Goal: Task Accomplishment & Management: Manage account settings

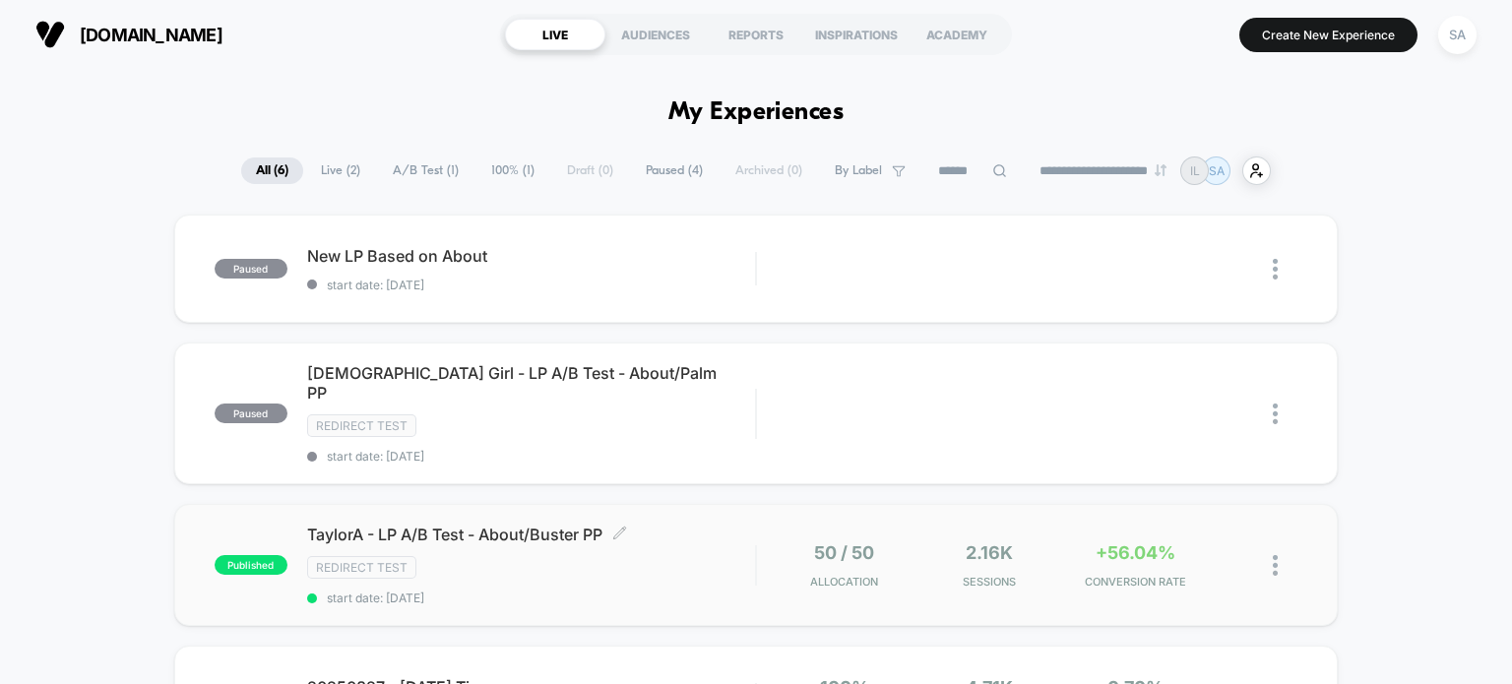
click at [482, 556] on div "Redirect Test" at bounding box center [531, 567] width 449 height 23
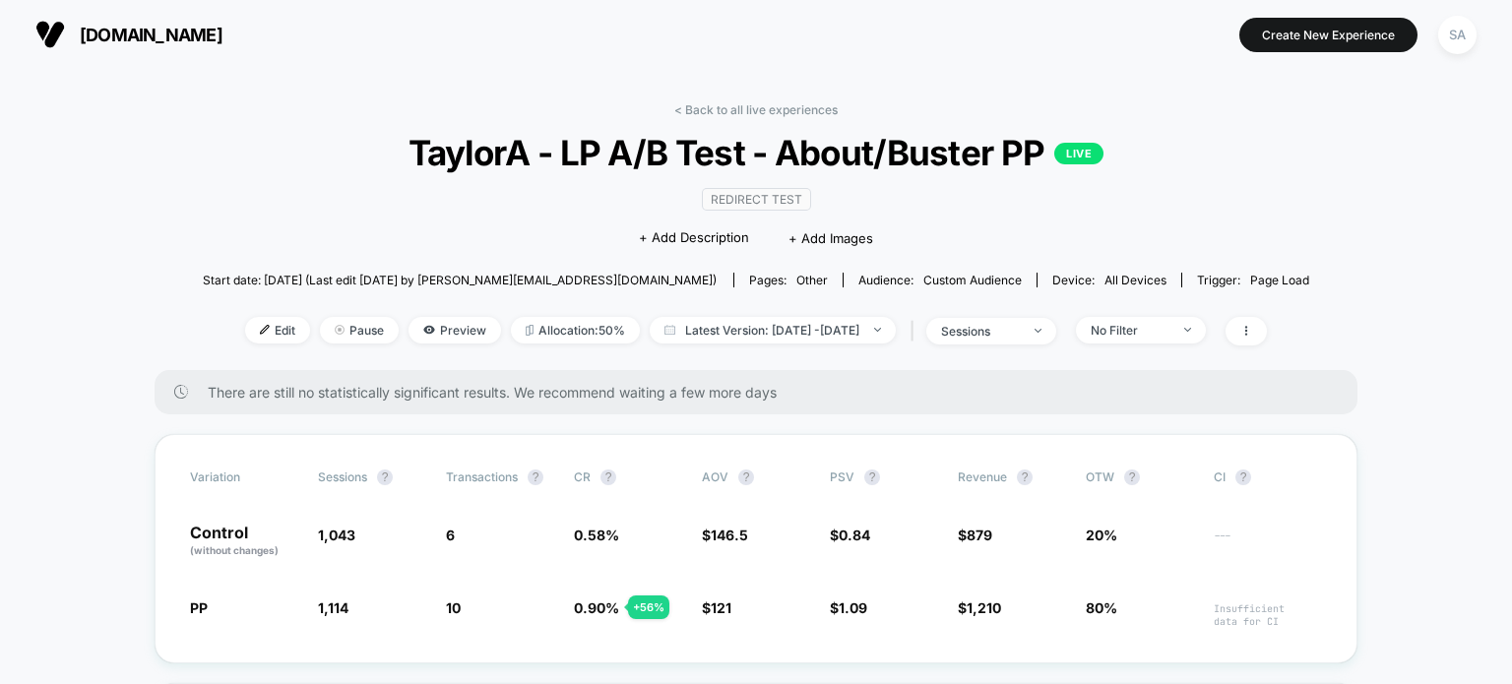
scroll to position [106, 0]
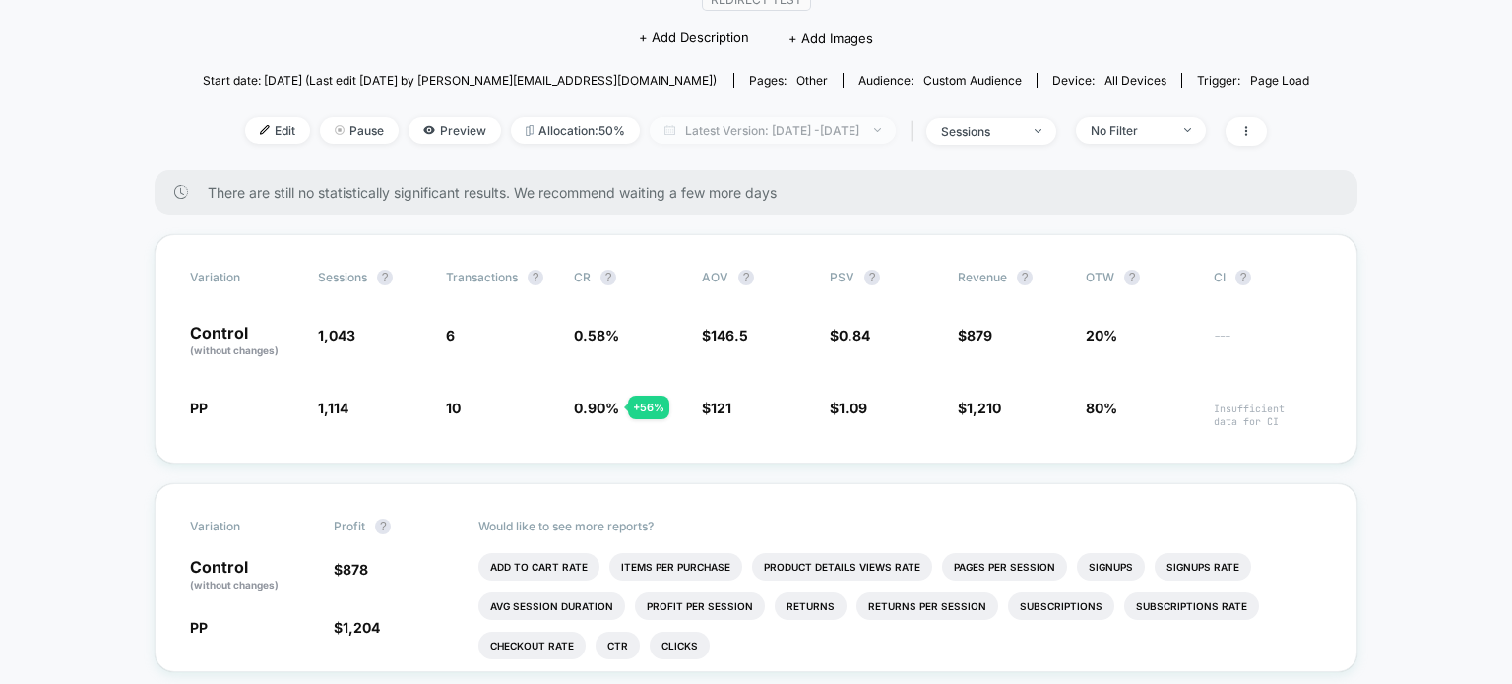
click at [707, 127] on span "Latest Version: [DATE] - [DATE]" at bounding box center [773, 130] width 246 height 27
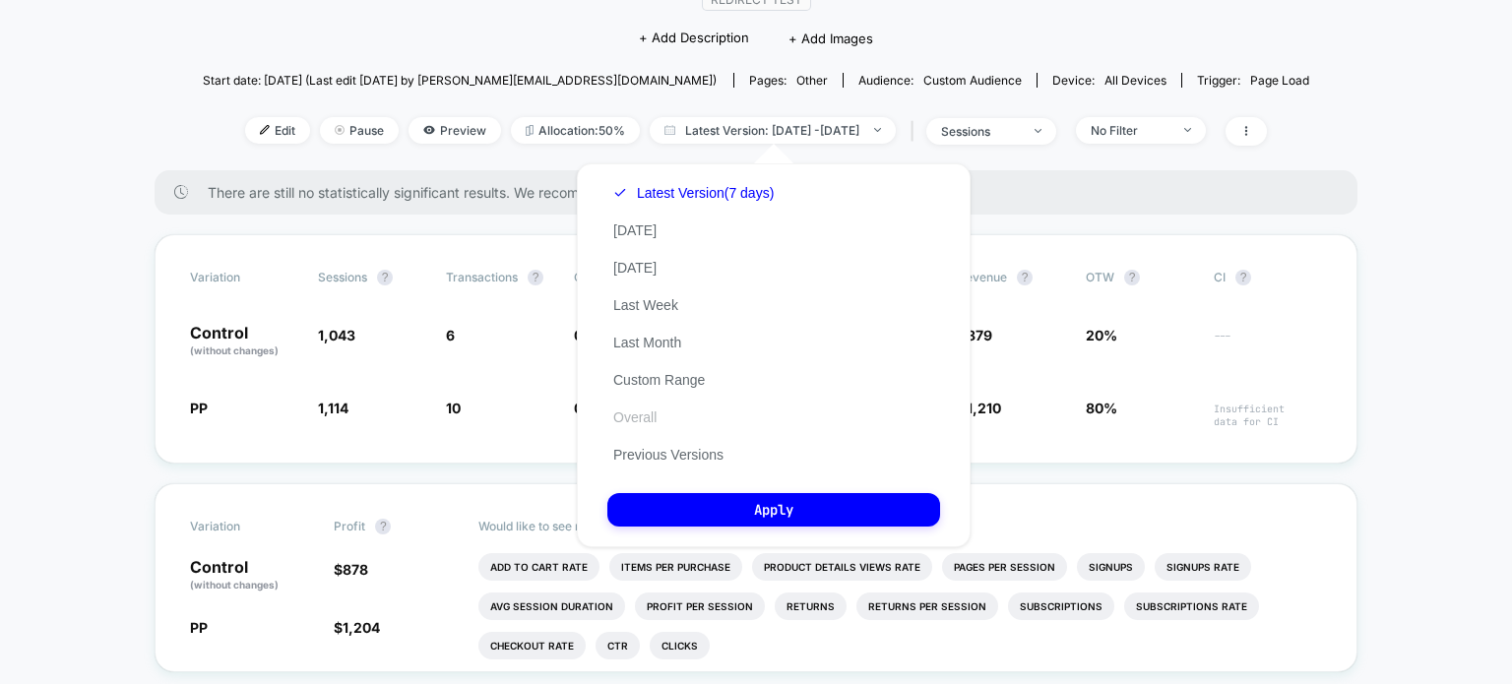
click at [639, 426] on button "Overall" at bounding box center [634, 417] width 55 height 18
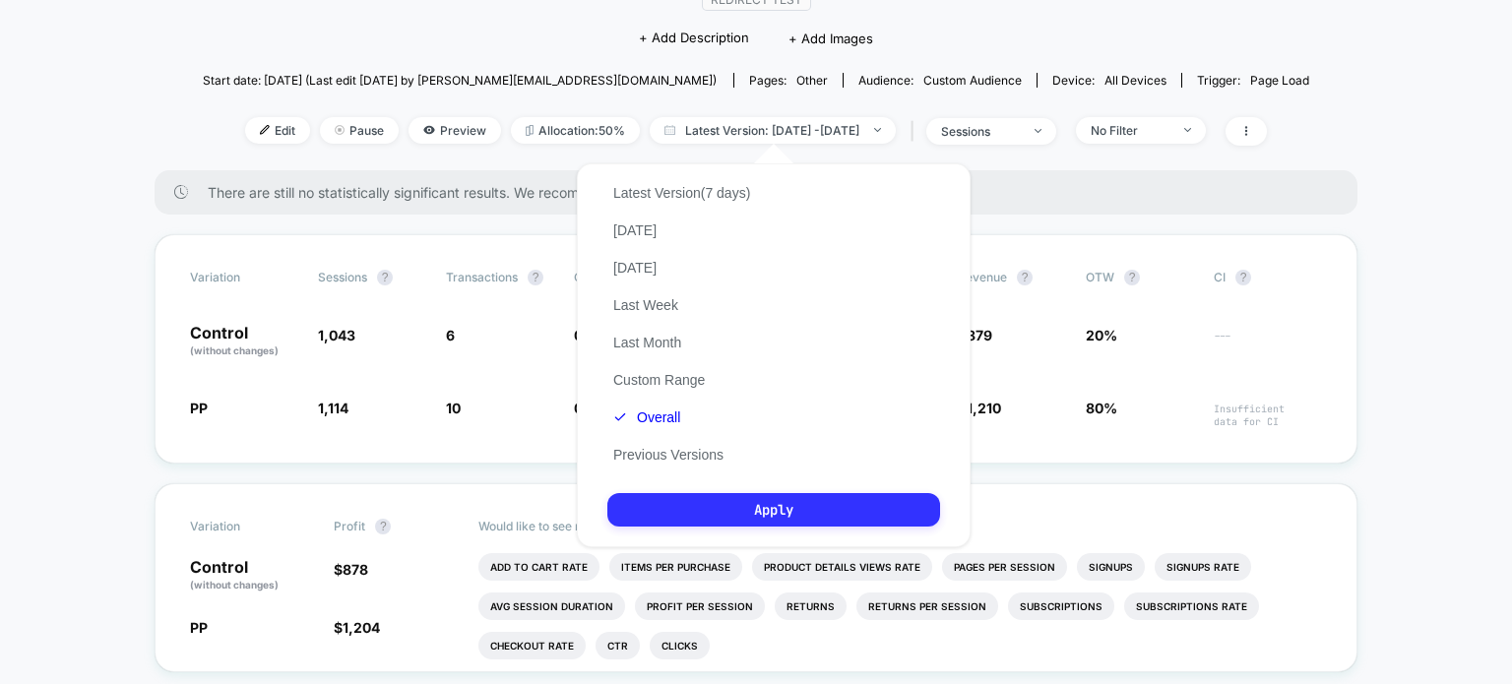
click at [728, 507] on button "Apply" at bounding box center [773, 509] width 333 height 33
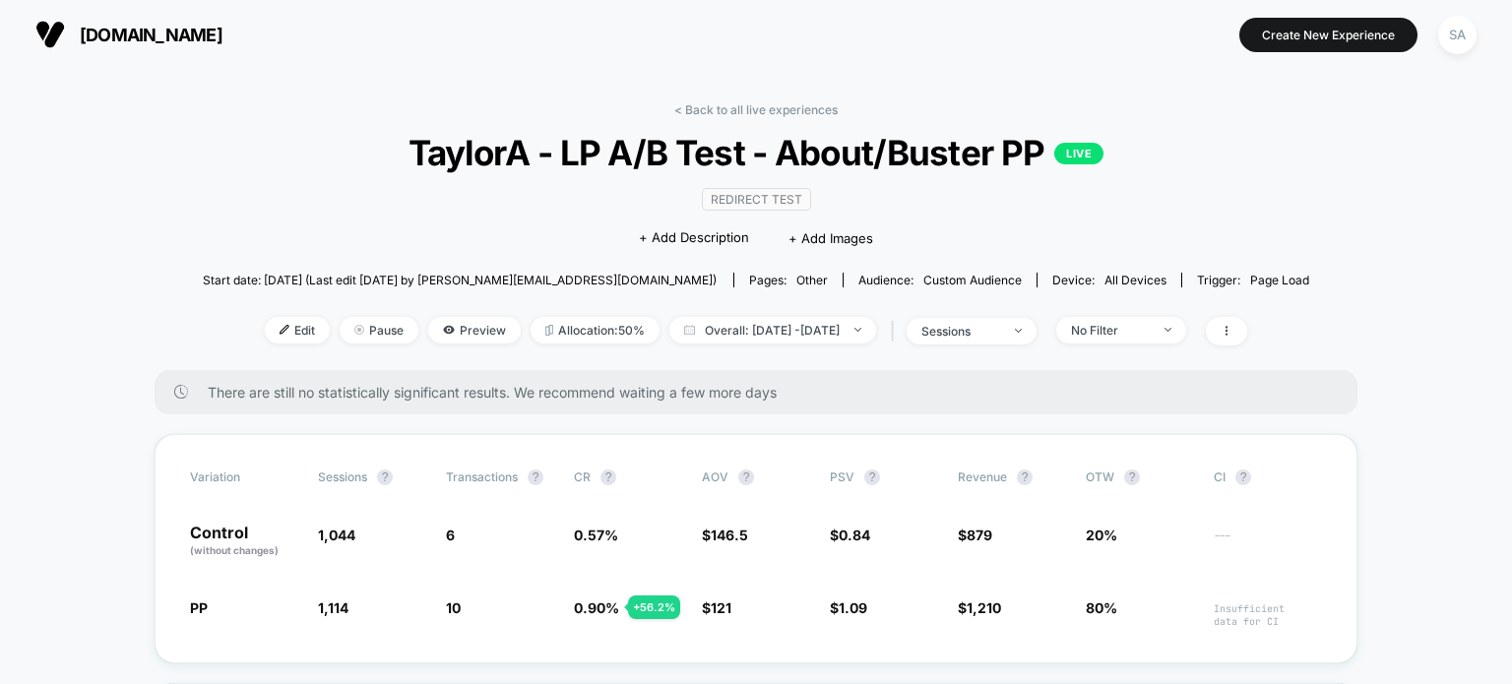
click at [59, 31] on img at bounding box center [50, 35] width 30 height 30
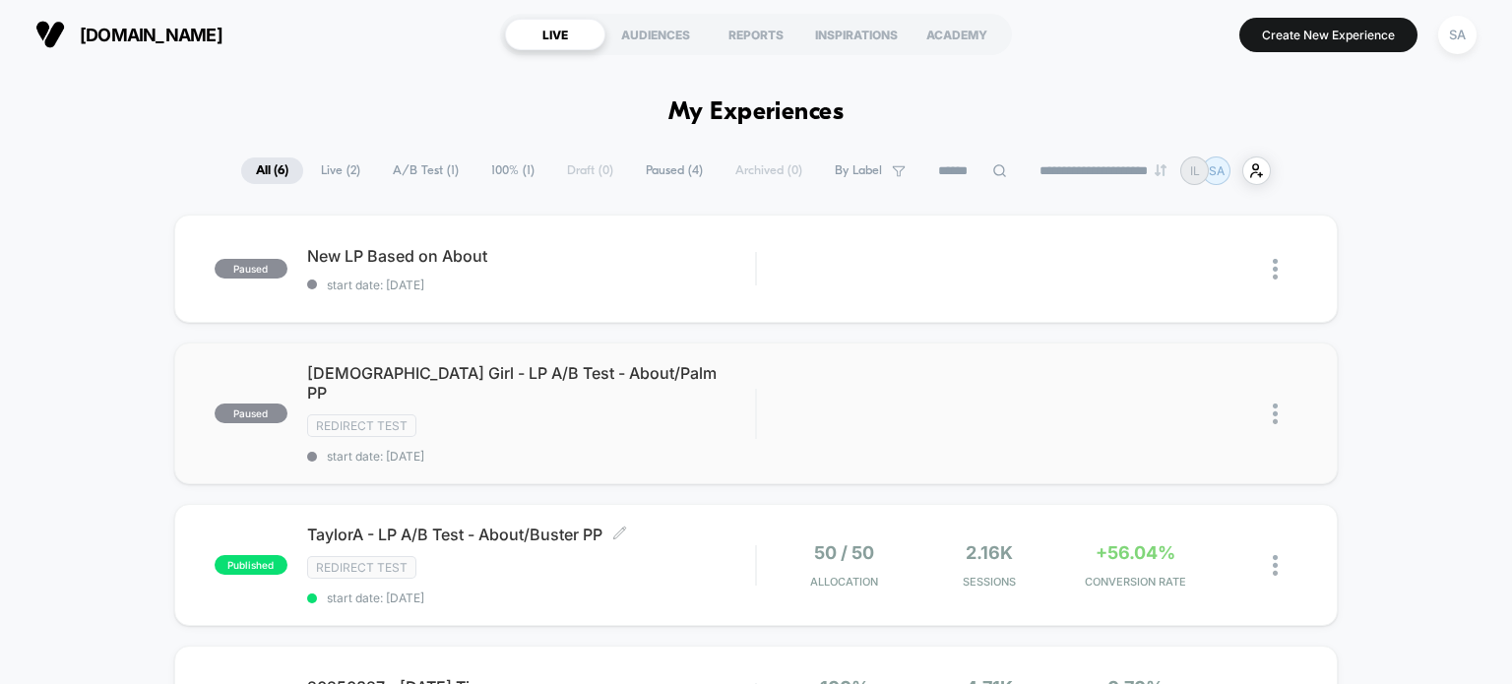
scroll to position [134, 0]
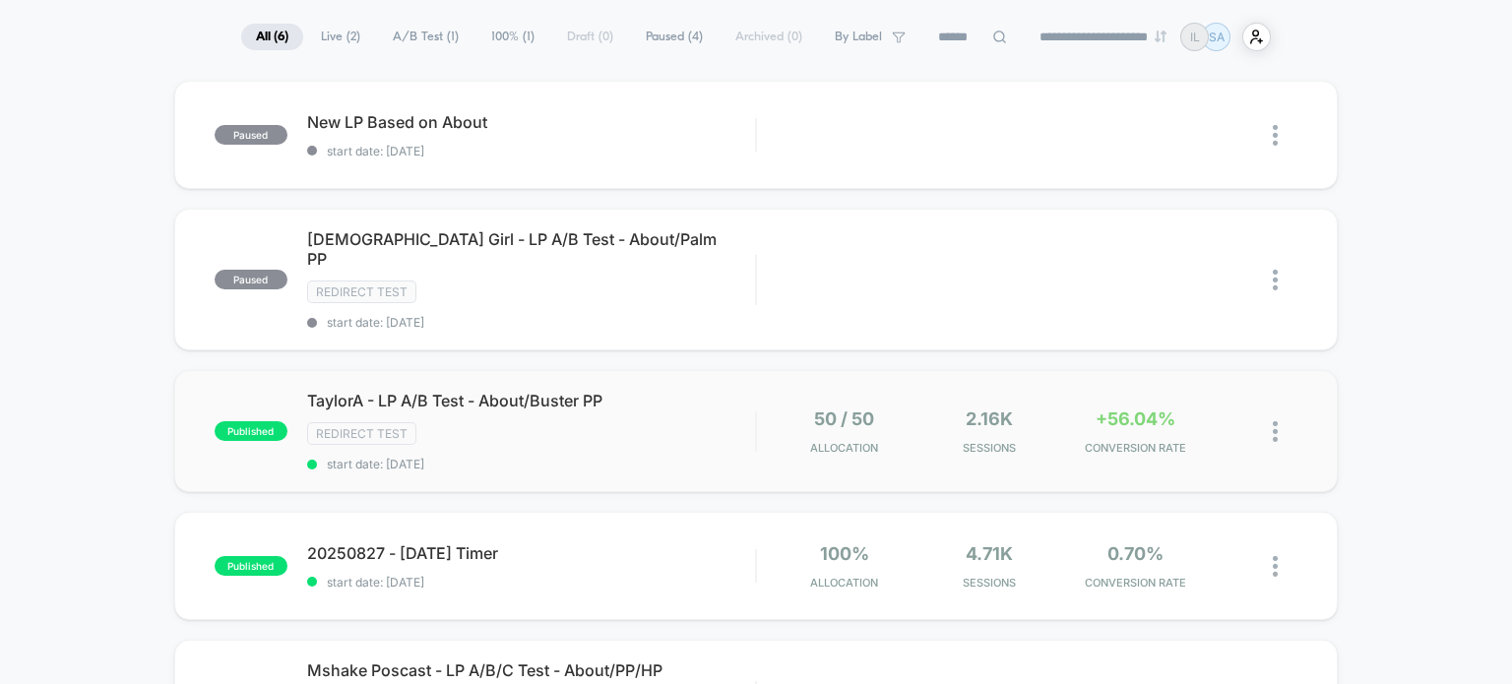
click at [1273, 421] on img at bounding box center [1275, 431] width 5 height 21
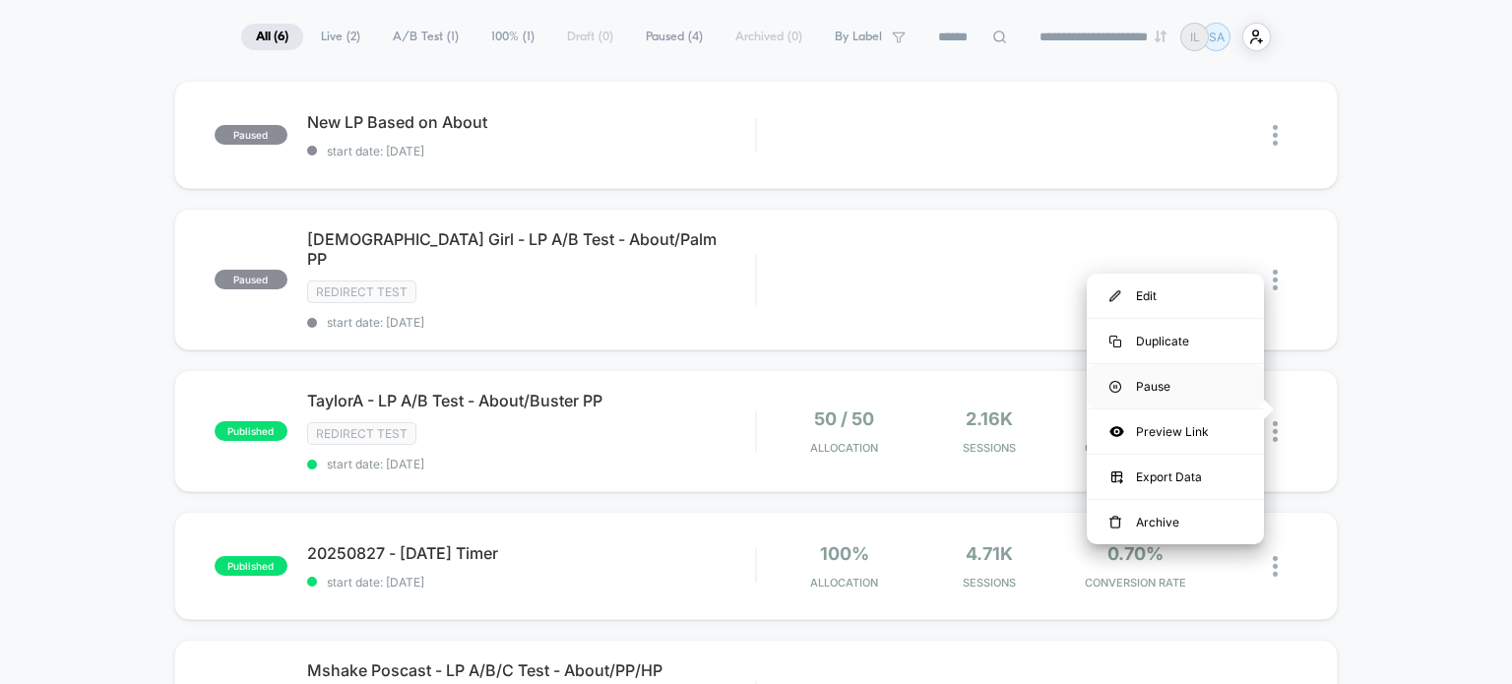
click at [1132, 384] on div "Pause" at bounding box center [1175, 386] width 177 height 44
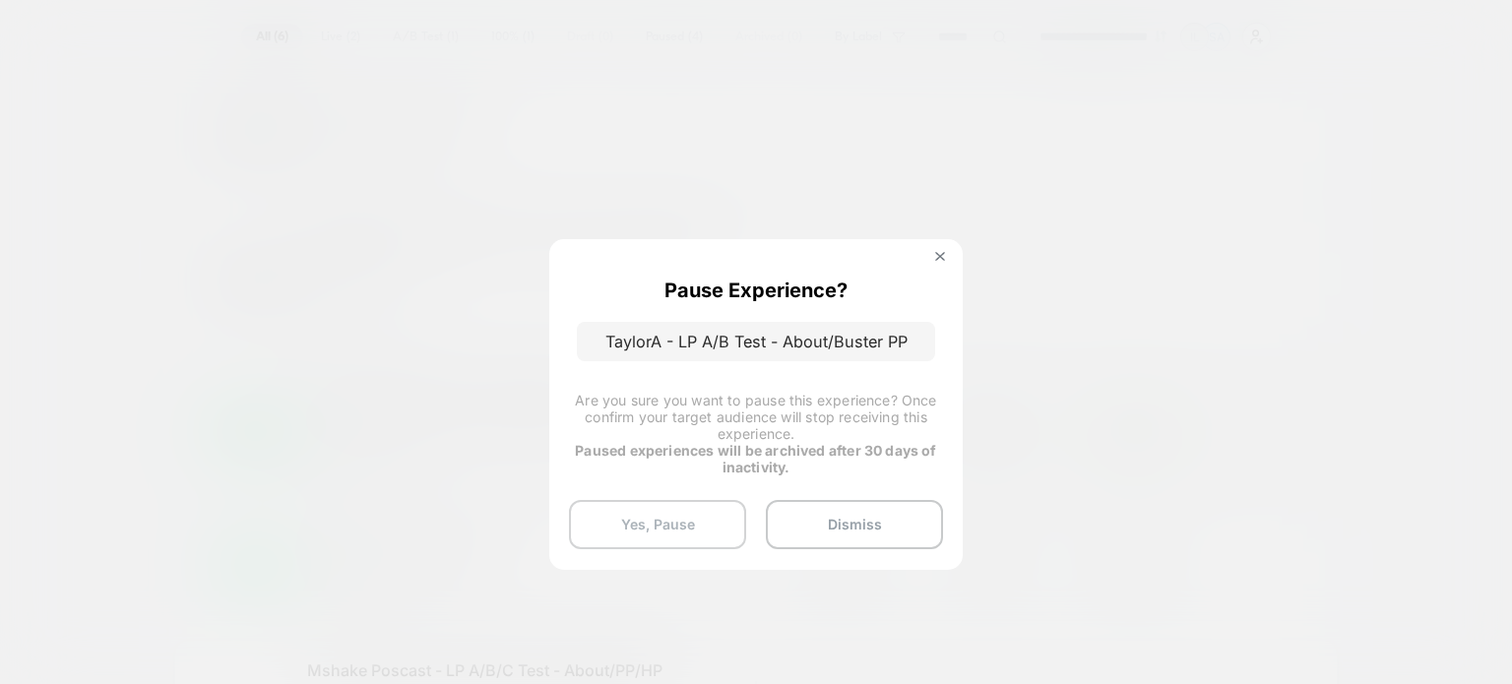
click at [684, 514] on button "Yes, Pause" at bounding box center [657, 524] width 177 height 49
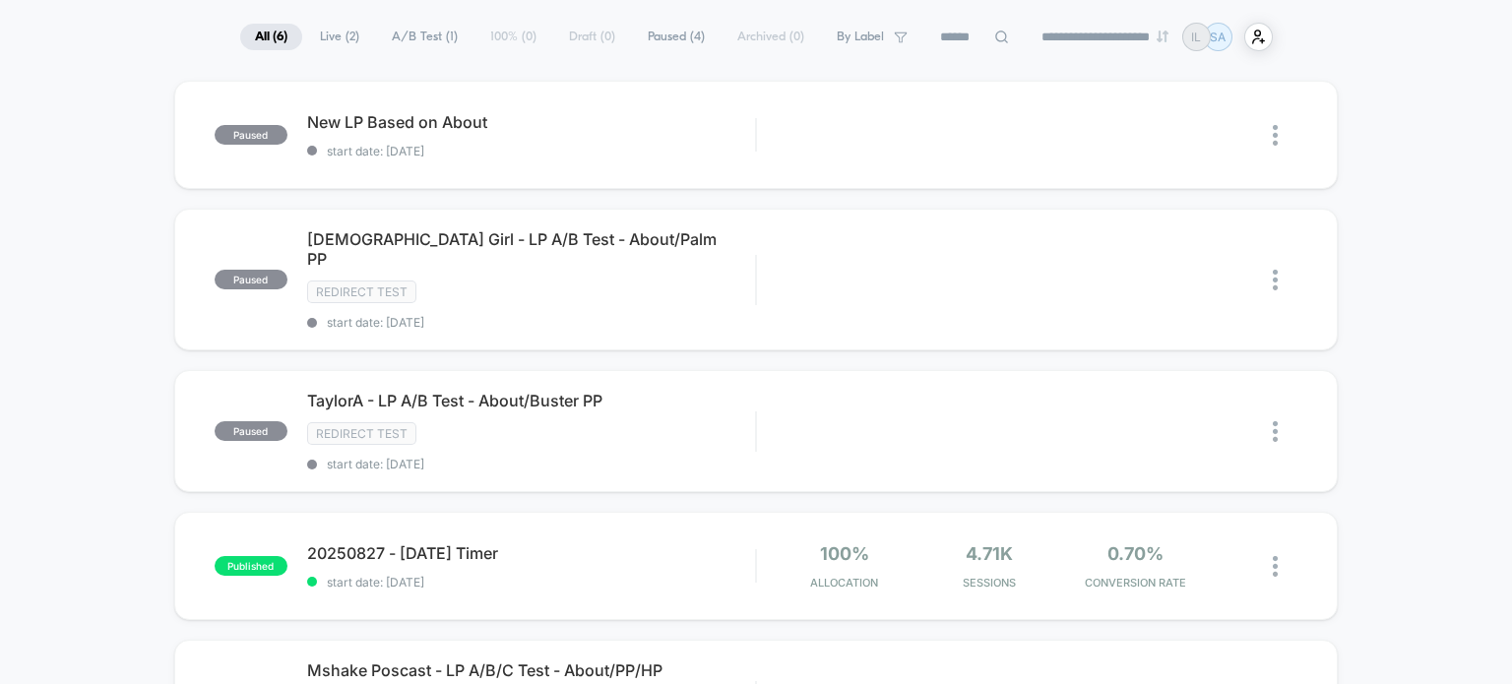
scroll to position [0, 0]
click at [1273, 556] on img at bounding box center [1275, 566] width 5 height 21
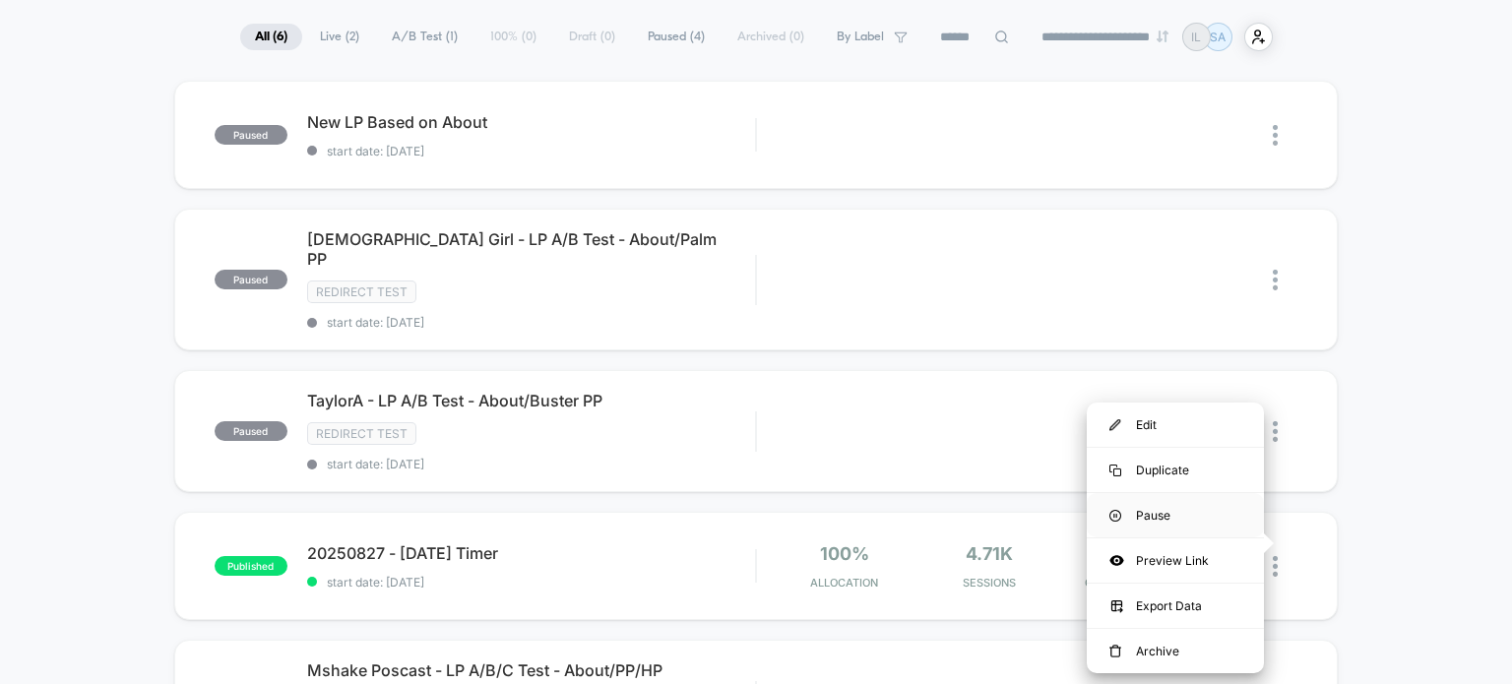
click at [1146, 522] on div "Pause" at bounding box center [1175, 515] width 177 height 44
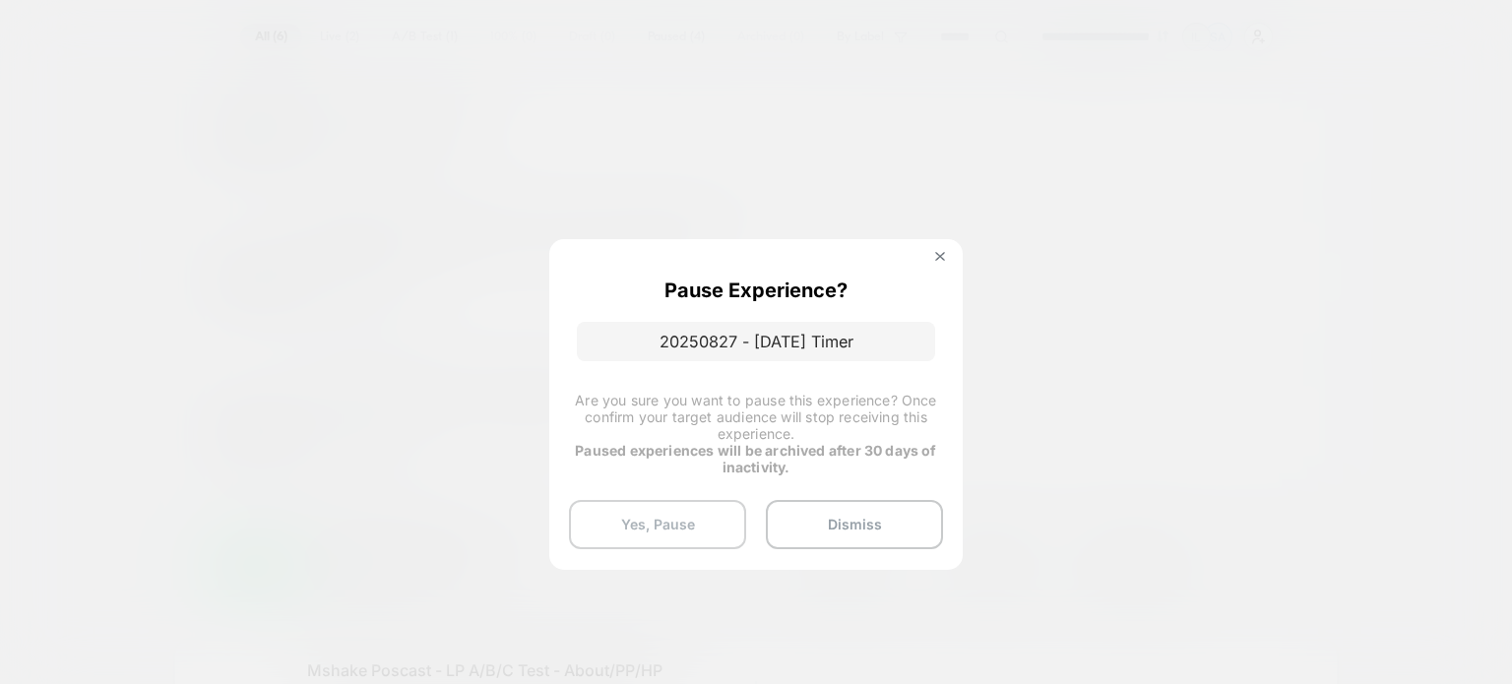
click at [634, 506] on button "Yes, Pause" at bounding box center [657, 524] width 177 height 49
